Goal: Complete application form

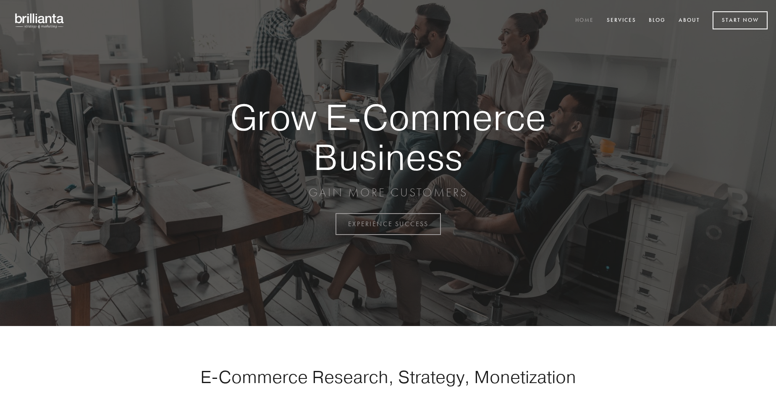
scroll to position [2201, 0]
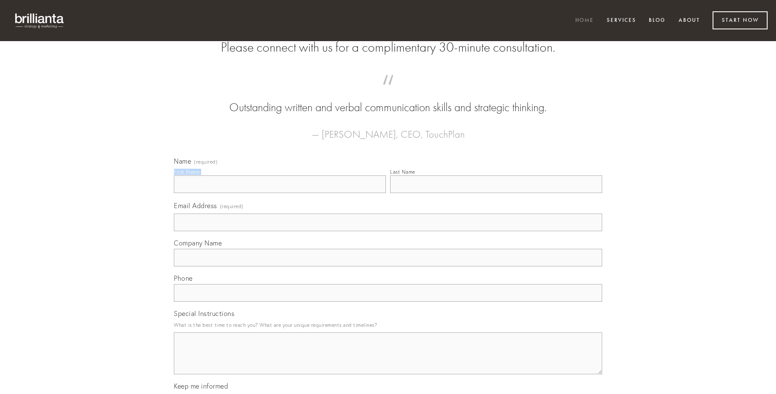
type input "[DATE][PERSON_NAME]"
click at [496, 193] on input "Last Name" at bounding box center [496, 185] width 212 height 18
type input "[DATE][PERSON_NAME]"
click at [388, 231] on input "Email Address (required)" at bounding box center [388, 223] width 428 height 18
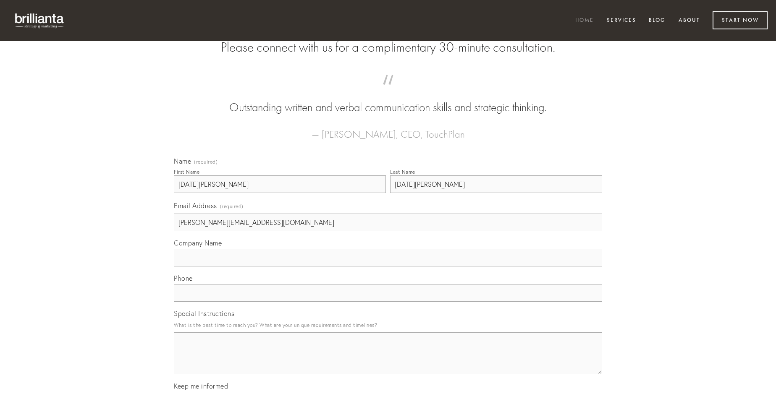
type input "[PERSON_NAME][EMAIL_ADDRESS][DOMAIN_NAME]"
click at [388, 267] on input "Company Name" at bounding box center [388, 258] width 428 height 18
type input "unde"
click at [388, 302] on input "text" at bounding box center [388, 293] width 428 height 18
click at [388, 361] on textarea "Special Instructions" at bounding box center [388, 354] width 428 height 42
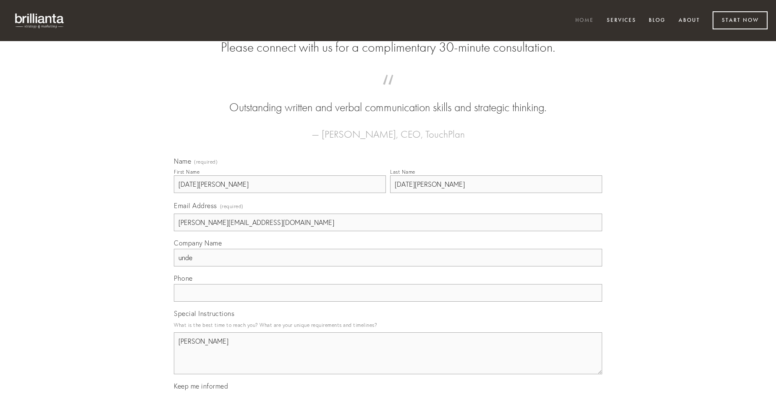
type textarea "[PERSON_NAME]"
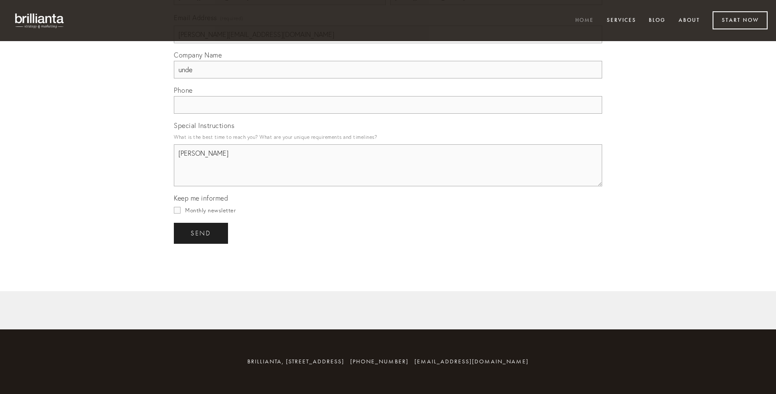
click at [202, 233] on span "send" at bounding box center [201, 234] width 21 height 8
